Goal: Task Accomplishment & Management: Manage account settings

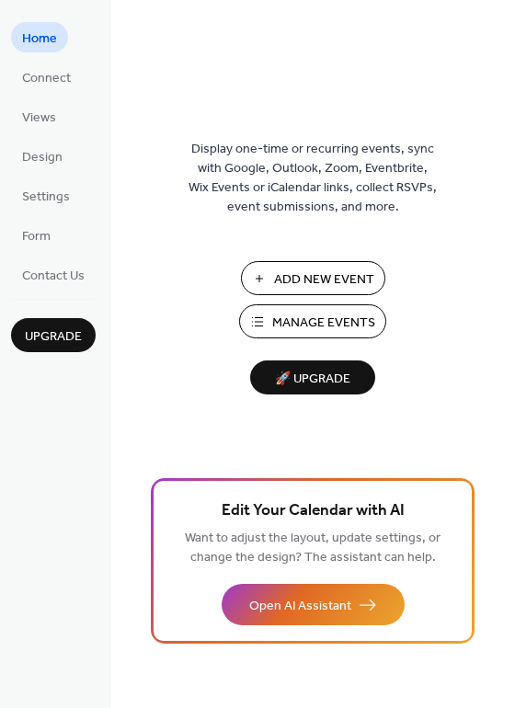
click at [314, 332] on span "Manage Events" at bounding box center [323, 322] width 103 height 19
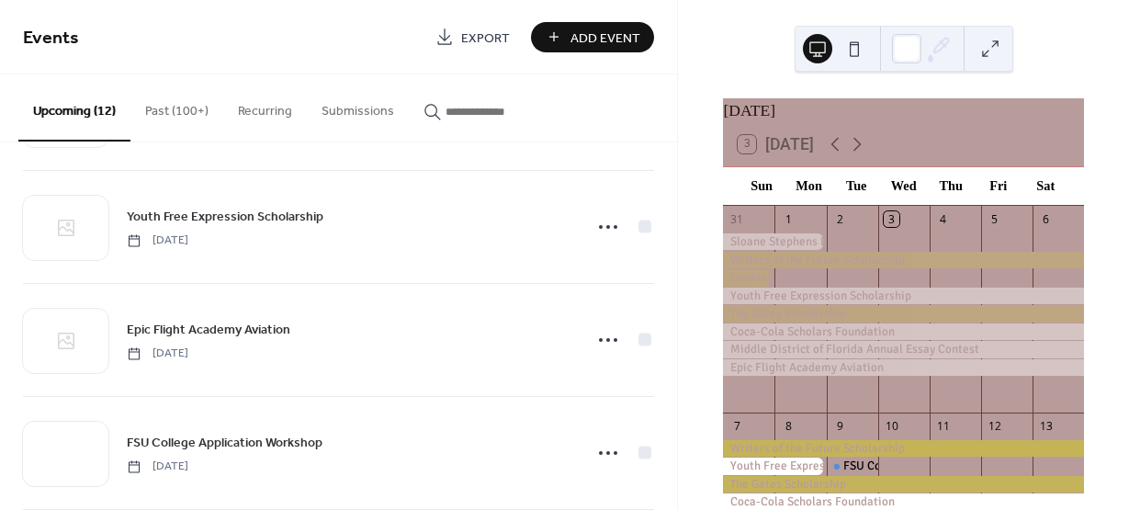
scroll to position [455, 0]
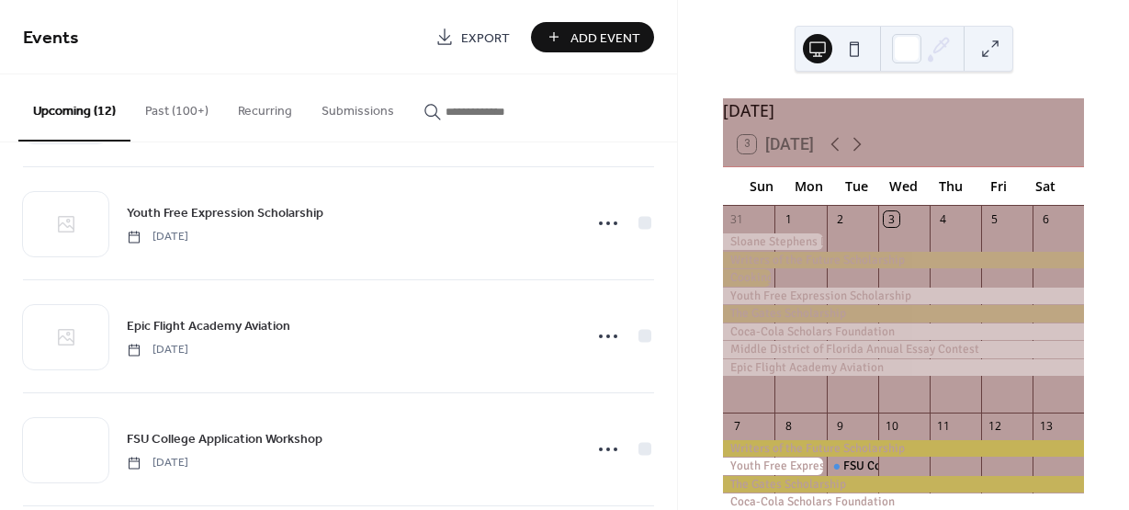
drag, startPoint x: 676, startPoint y: 333, endPoint x: 681, endPoint y: 410, distance: 77.3
click at [681, 410] on div "Events Export Add Event Upcoming (12) Past (100+) Recurring Submissions Writers…" at bounding box center [564, 255] width 1129 height 510
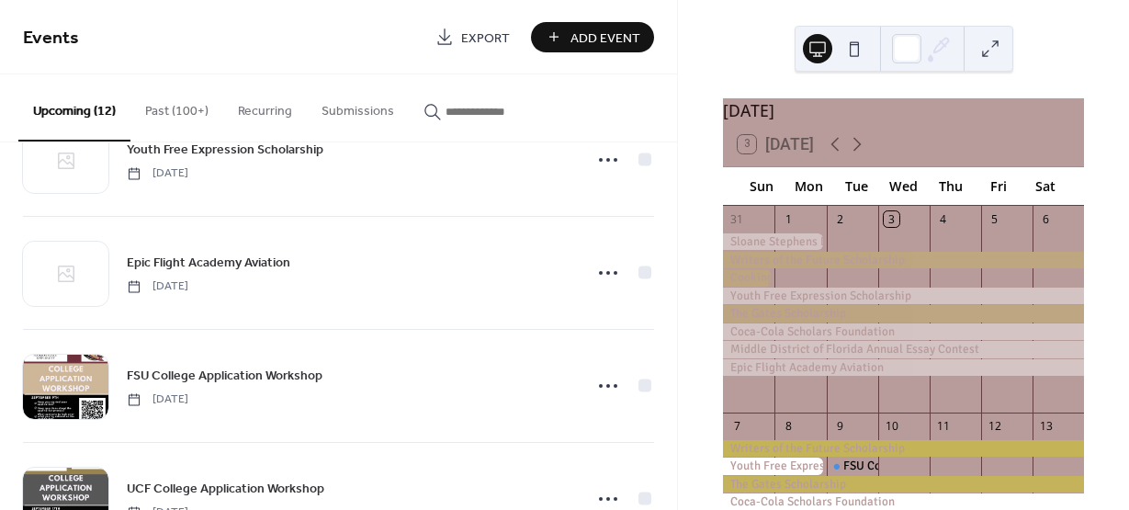
scroll to position [514, 0]
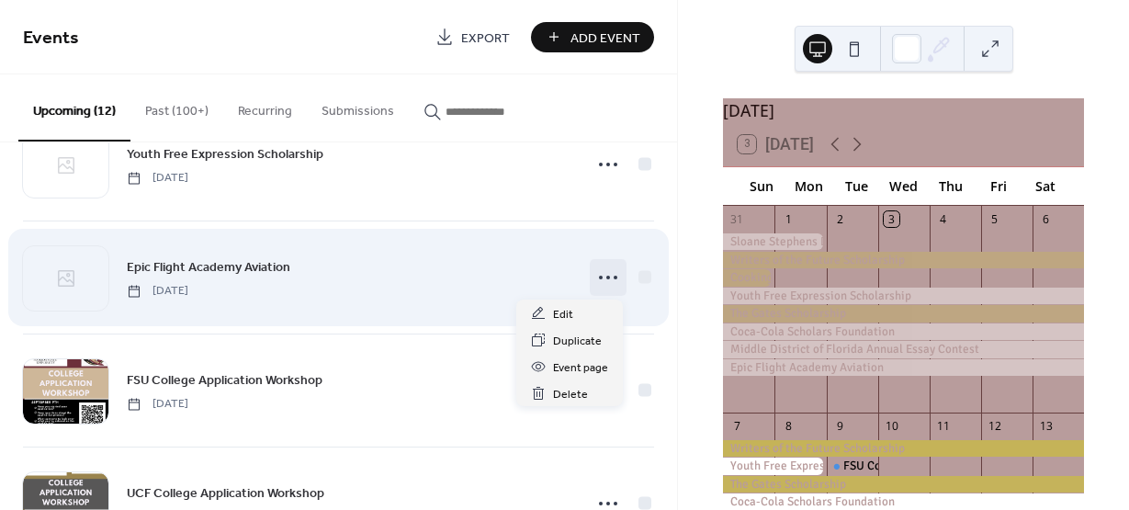
click at [603, 271] on icon at bounding box center [608, 277] width 29 height 29
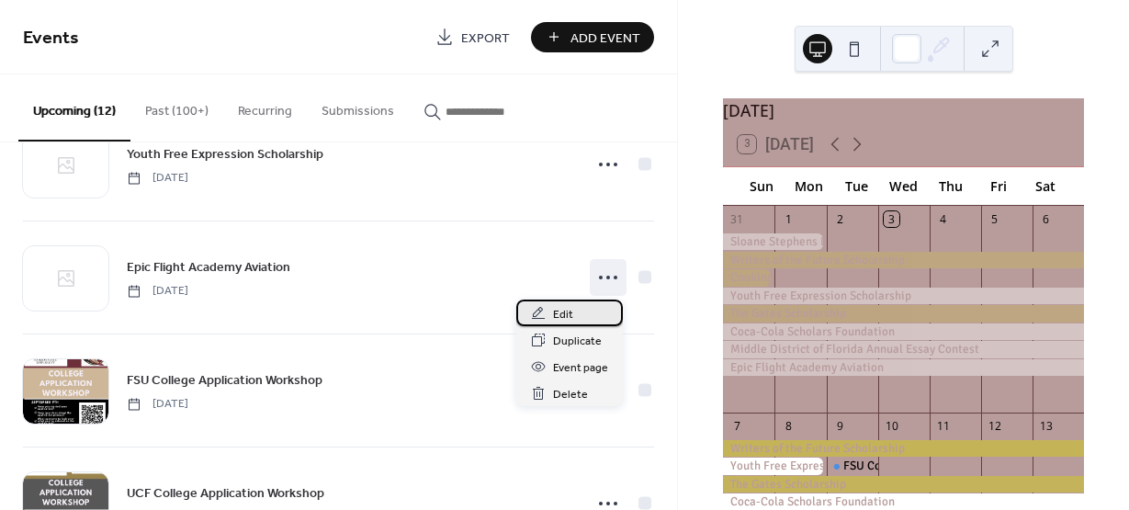
click at [592, 313] on div "Edit" at bounding box center [569, 313] width 107 height 27
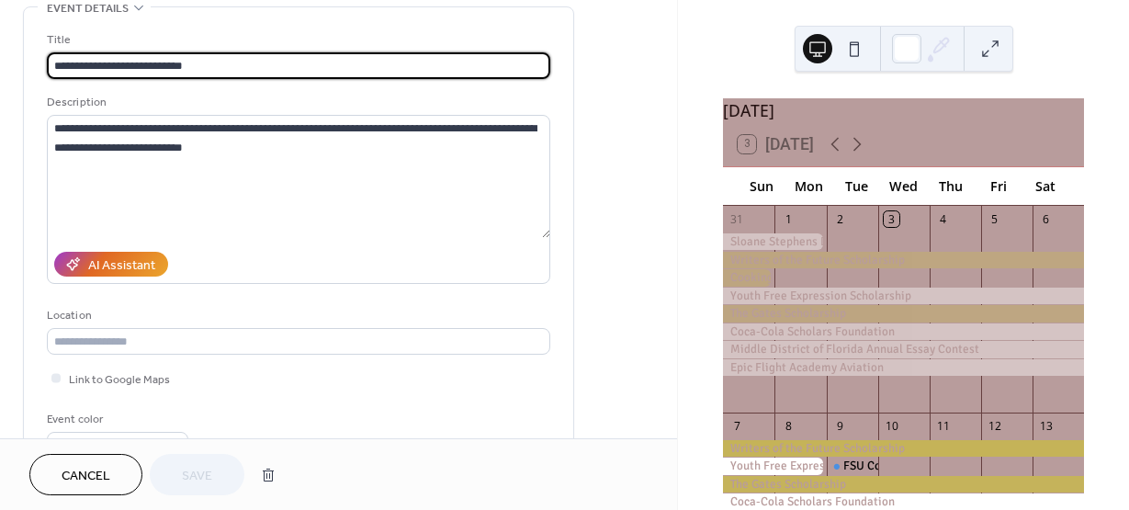
scroll to position [105, 0]
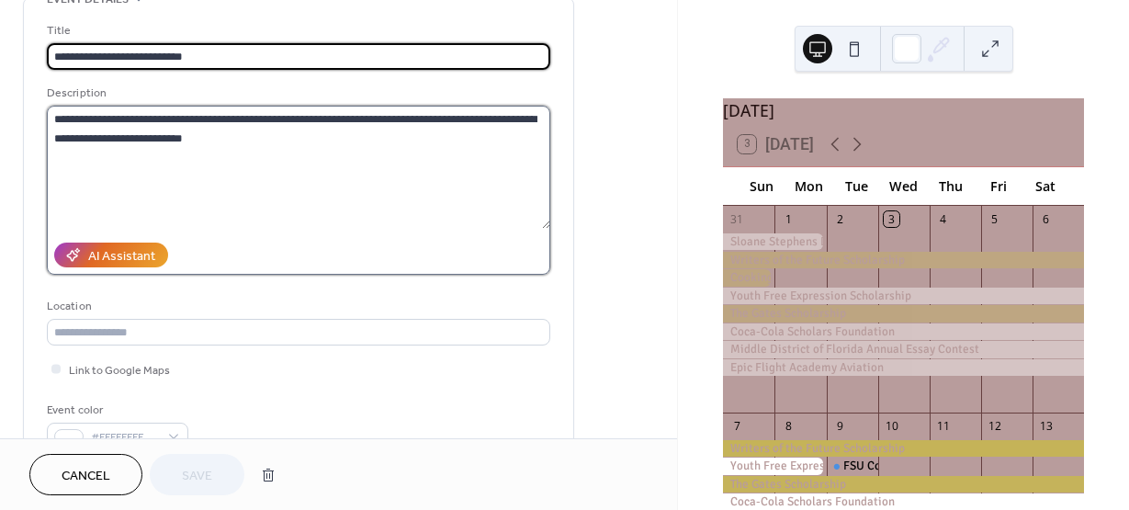
click at [429, 169] on textarea "**********" at bounding box center [299, 167] width 504 height 123
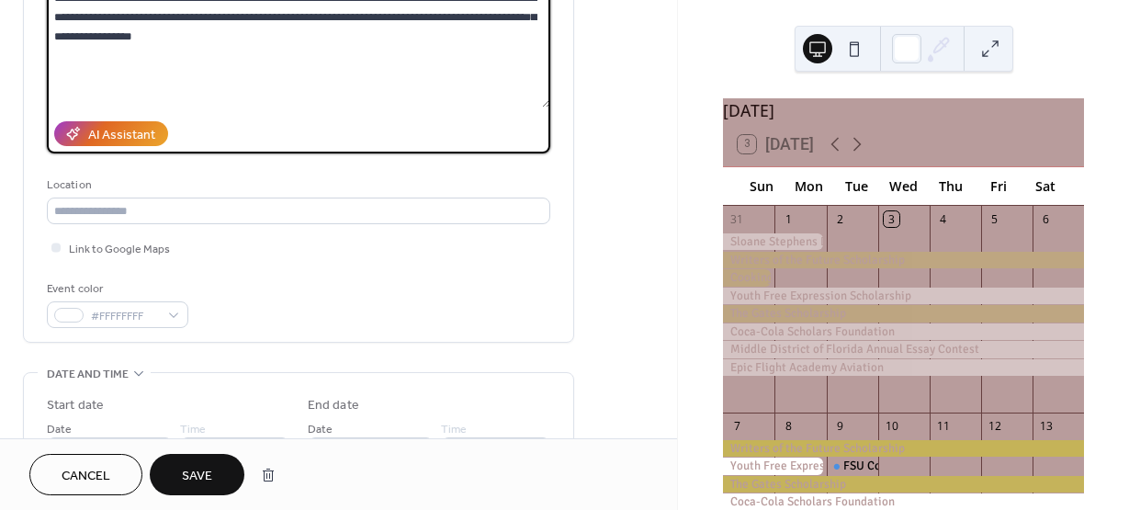
scroll to position [231, 0]
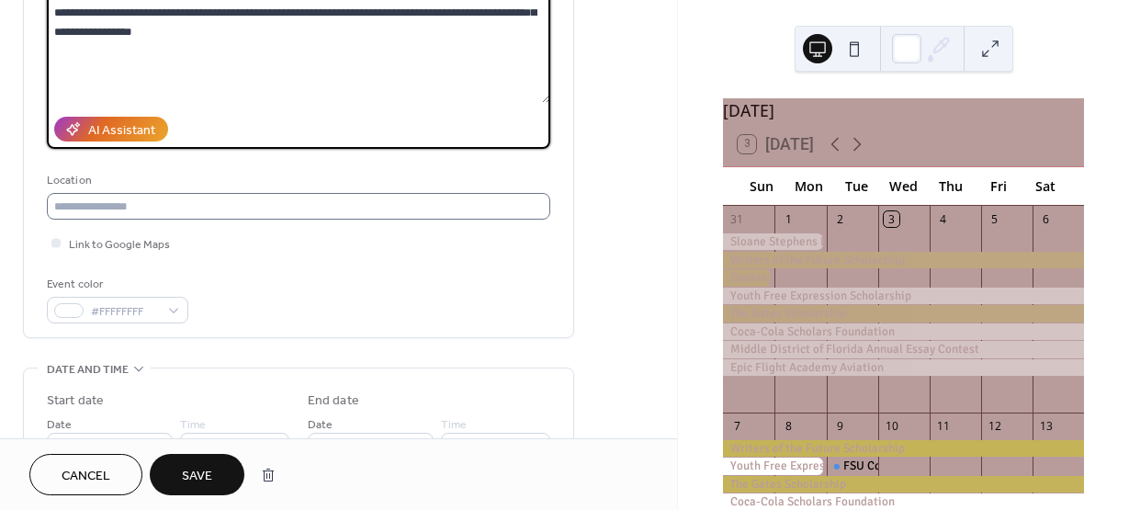
type textarea "**********"
click at [381, 212] on input "text" at bounding box center [299, 206] width 504 height 27
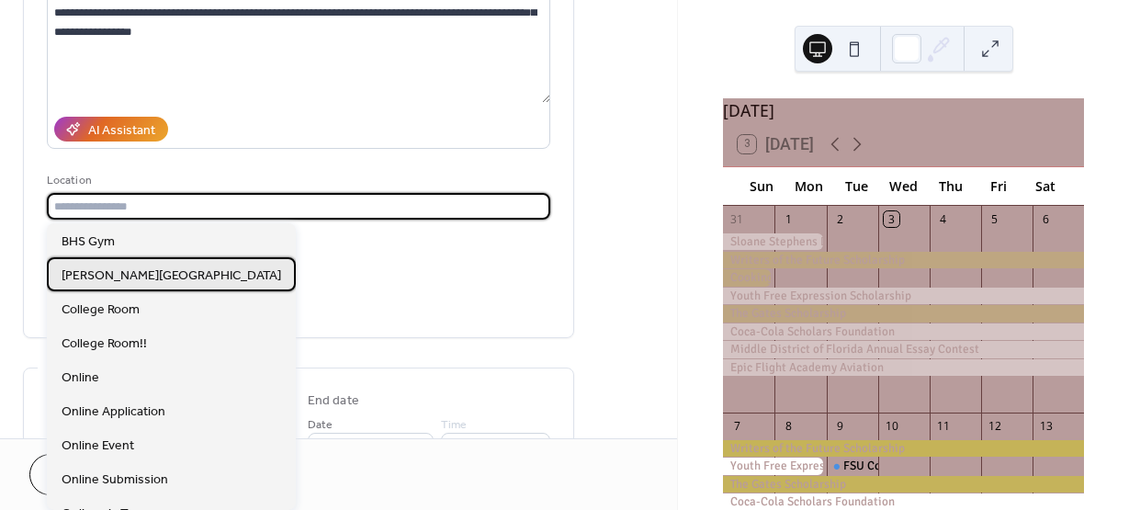
click at [81, 269] on span "Booker High School" at bounding box center [172, 276] width 220 height 19
type input "**********"
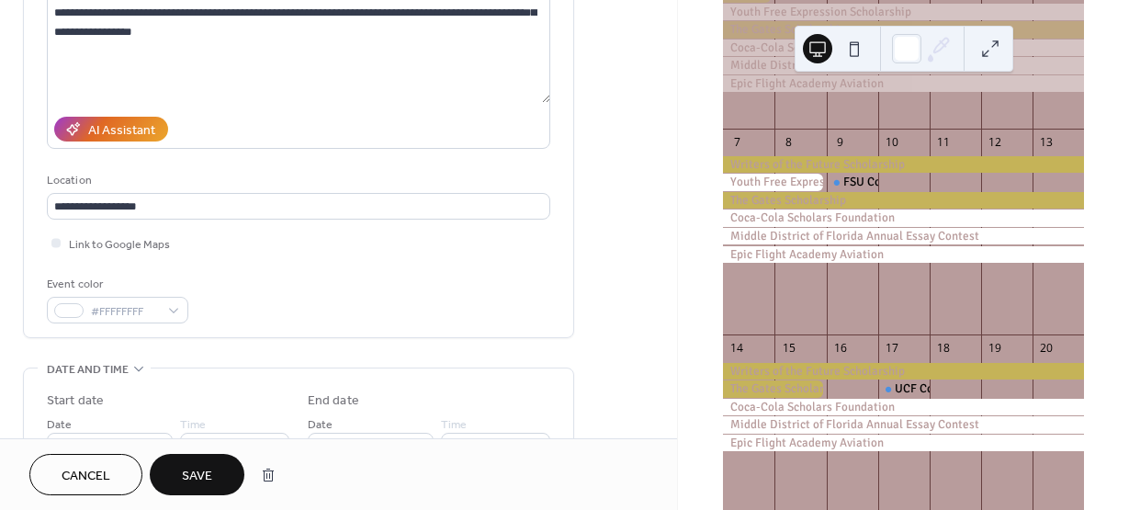
scroll to position [290, 0]
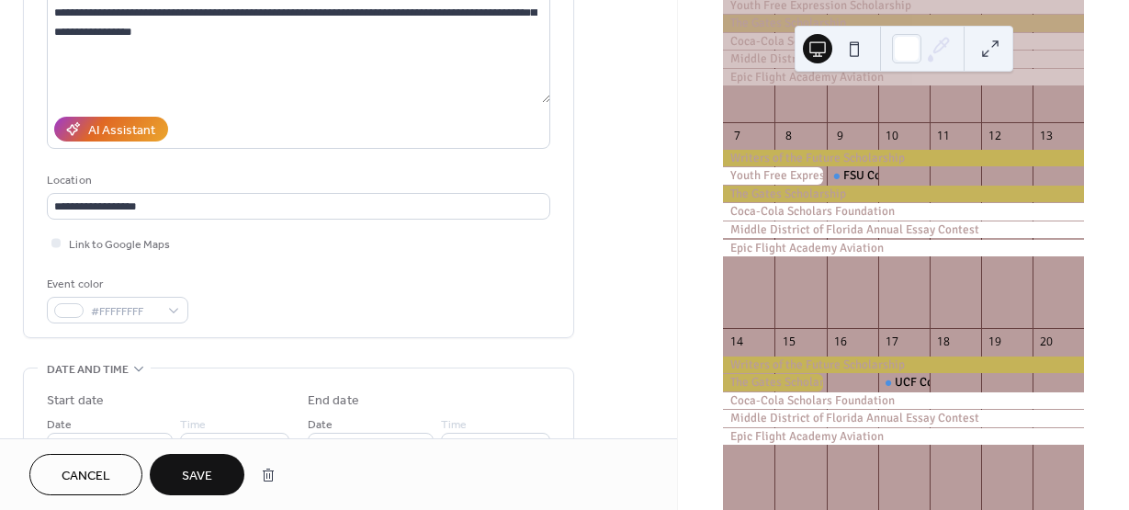
click at [198, 474] on span "Save" at bounding box center [197, 476] width 30 height 19
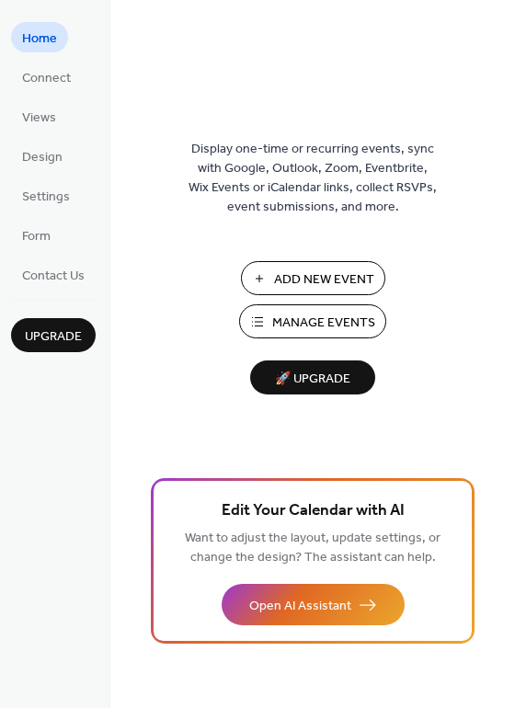
click at [273, 326] on span "Manage Events" at bounding box center [323, 322] width 103 height 19
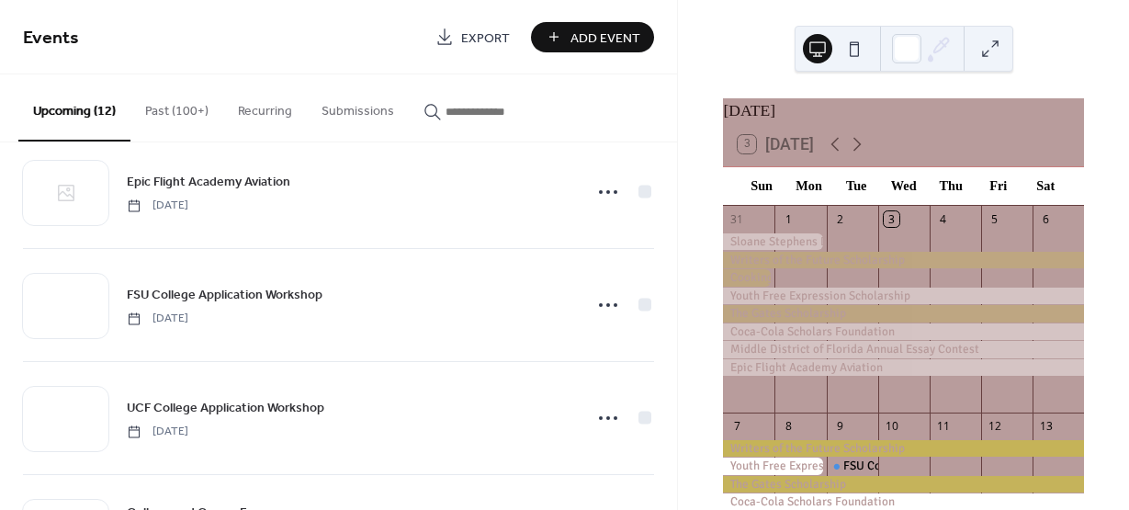
scroll to position [603, 0]
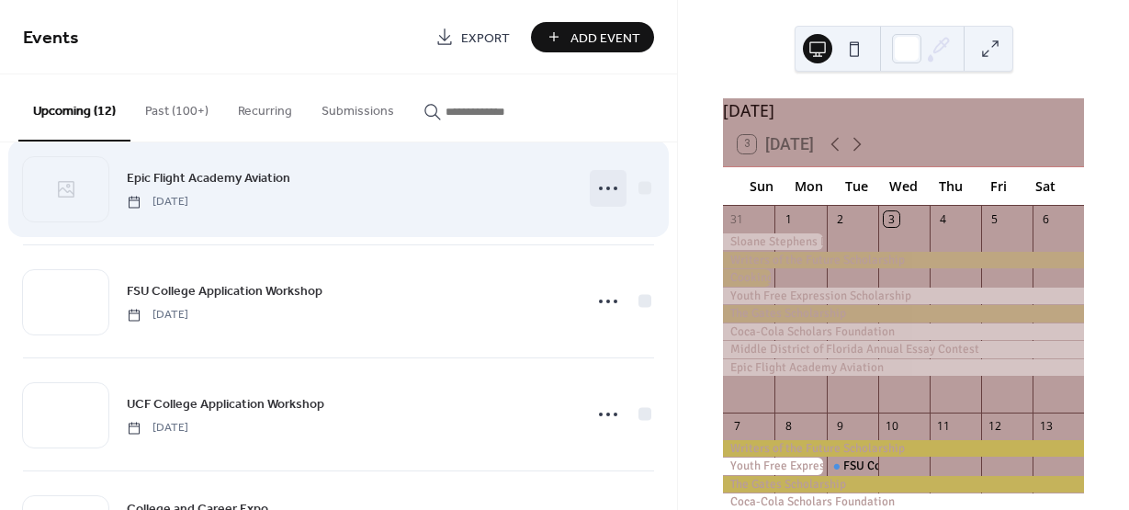
click at [596, 190] on icon at bounding box center [608, 188] width 29 height 29
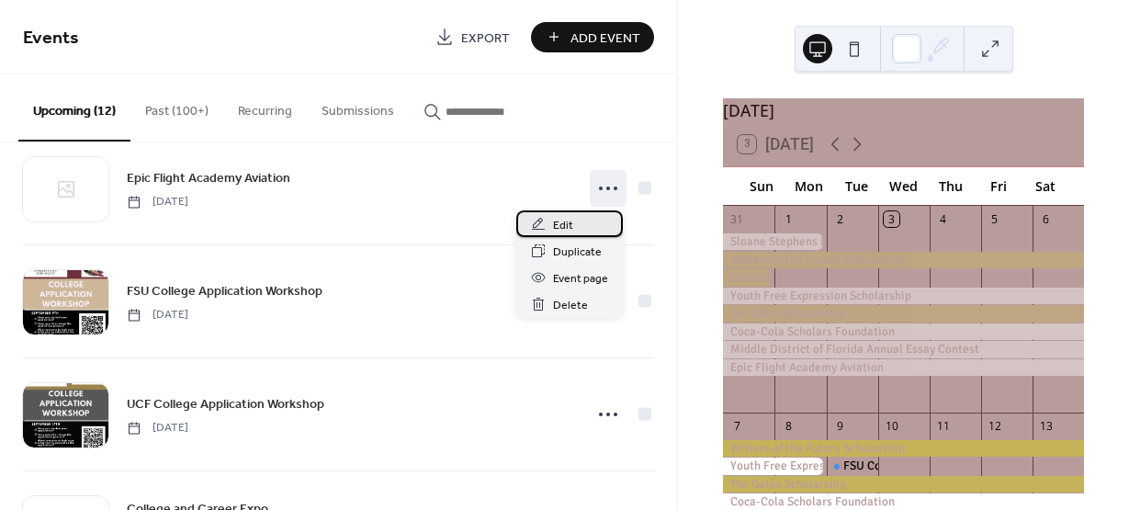
click at [595, 223] on div "Edit" at bounding box center [569, 223] width 107 height 27
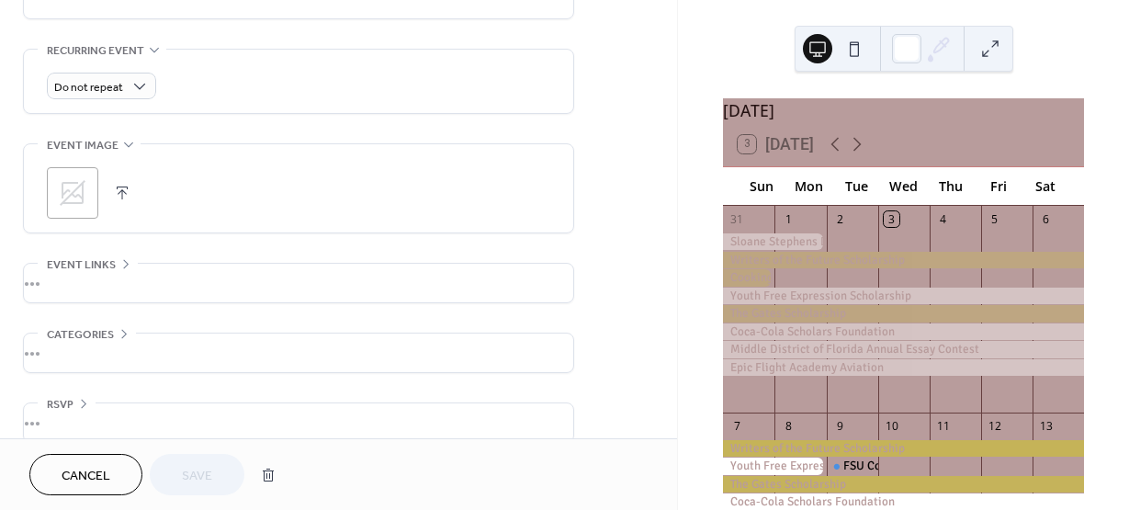
scroll to position [788, 0]
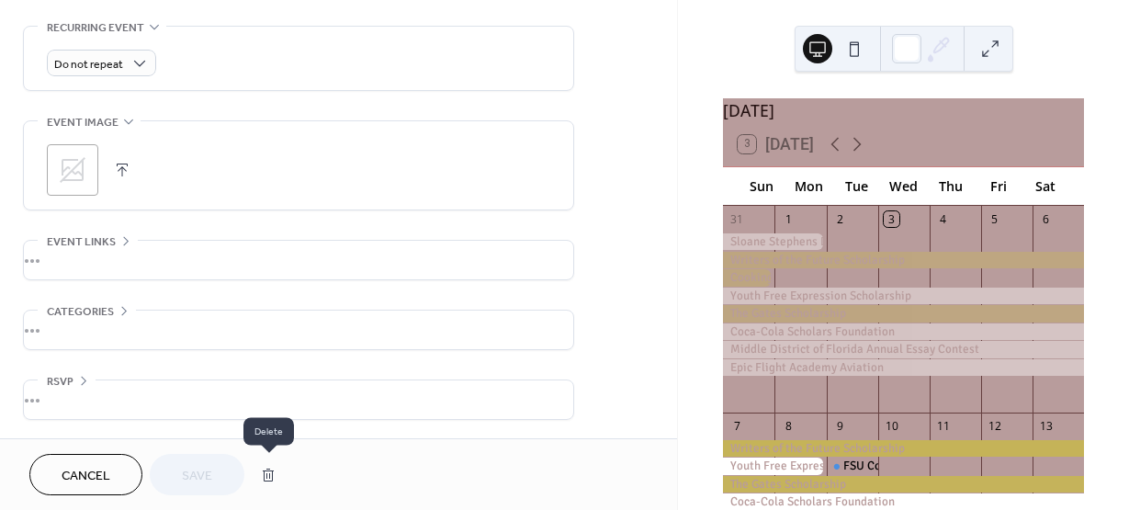
click at [262, 468] on button "button" at bounding box center [268, 475] width 33 height 37
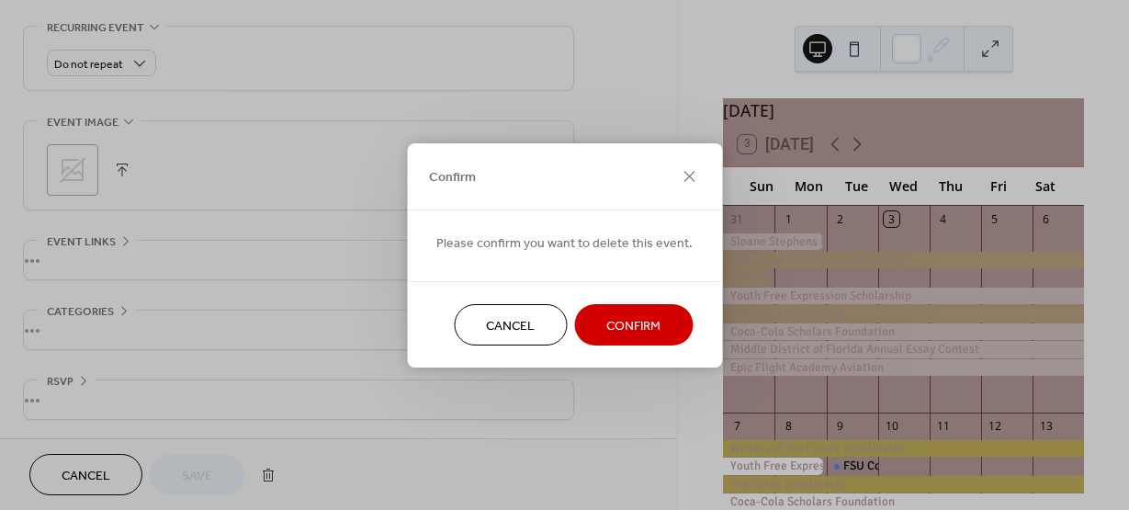
click at [472, 321] on button "Cancel" at bounding box center [510, 324] width 113 height 41
